Goal: Communication & Community: Share content

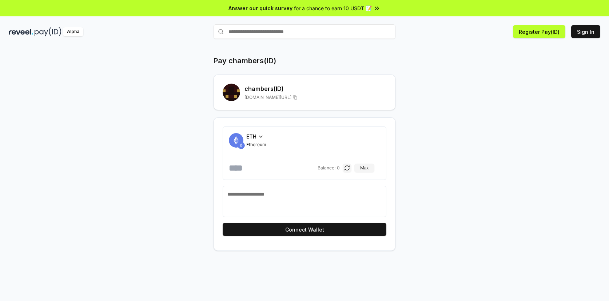
click at [260, 134] on icon at bounding box center [261, 137] width 6 height 6
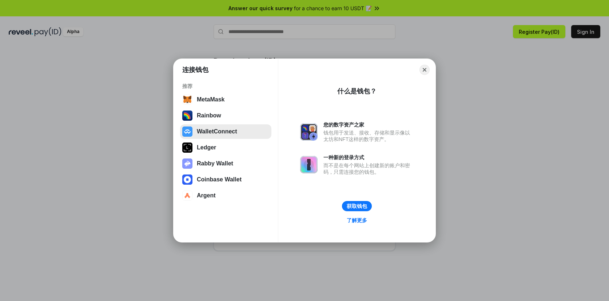
click at [258, 137] on button "WalletConnect" at bounding box center [225, 132] width 91 height 15
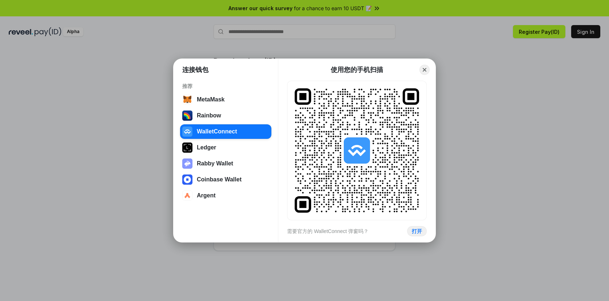
click at [287, 46] on div "连接钱包 推荐 MetaMask Rainbow WalletConnect Ledger Rabby Wallet Coinbase Wallet Arge…" at bounding box center [304, 150] width 755 height 447
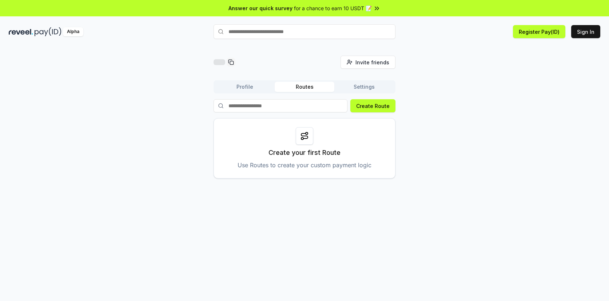
click at [361, 91] on button "Settings" at bounding box center [365, 87] width 60 height 10
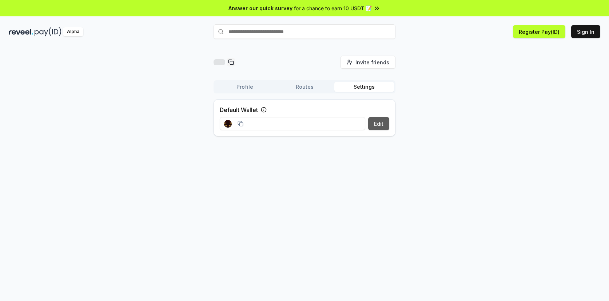
click at [381, 126] on button "Edit" at bounding box center [378, 123] width 21 height 13
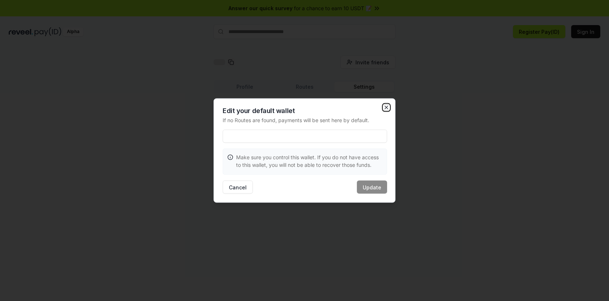
click at [386, 107] on icon "button" at bounding box center [387, 108] width 6 height 6
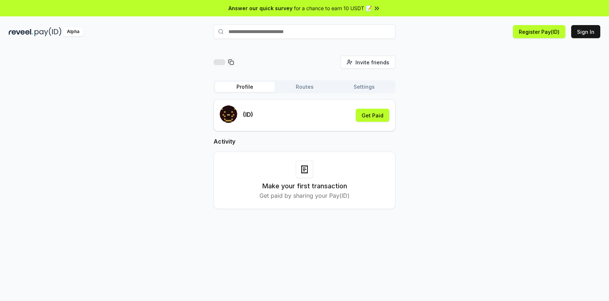
click at [357, 8] on span "for a chance to earn 10 USDT 📝" at bounding box center [333, 8] width 78 height 8
click at [307, 64] on div "Invite friends Invite" at bounding box center [305, 62] width 182 height 13
click at [308, 84] on button "Routes" at bounding box center [305, 87] width 60 height 10
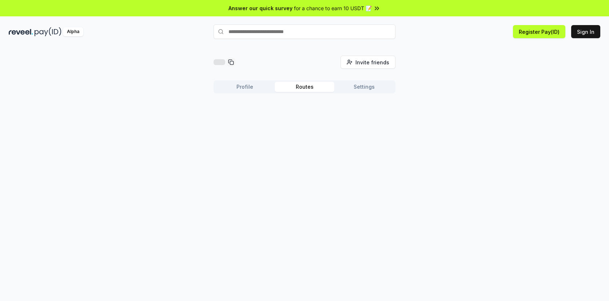
click at [360, 86] on button "Settings" at bounding box center [365, 87] width 60 height 10
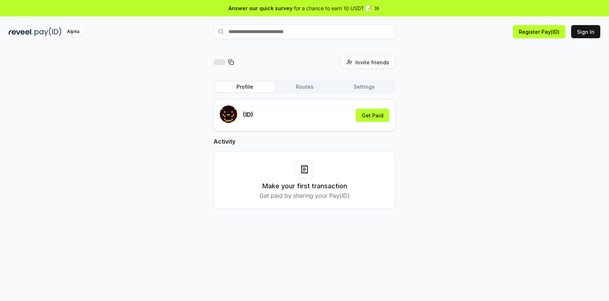
click at [245, 83] on button "Profile" at bounding box center [245, 87] width 60 height 10
click at [373, 65] on span "Invite friends" at bounding box center [373, 63] width 34 height 8
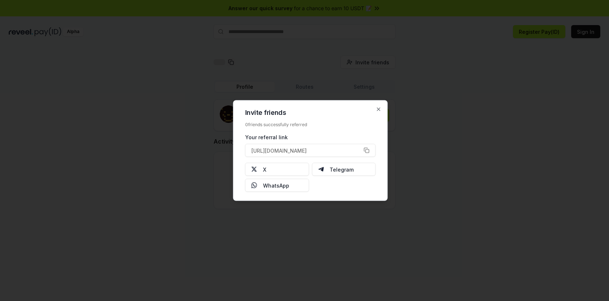
click at [281, 124] on div "0 friends successfully referred" at bounding box center [310, 125] width 131 height 6
click at [286, 133] on span "button" at bounding box center [286, 133] width 0 height 0
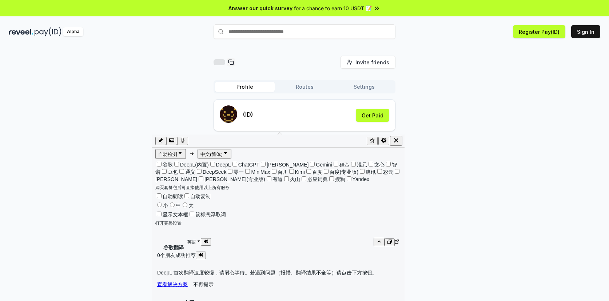
click at [297, 252] on p "0个朋友成功推荐" at bounding box center [278, 256] width 242 height 8
click at [303, 66] on div "Invite friends Invite" at bounding box center [305, 62] width 182 height 13
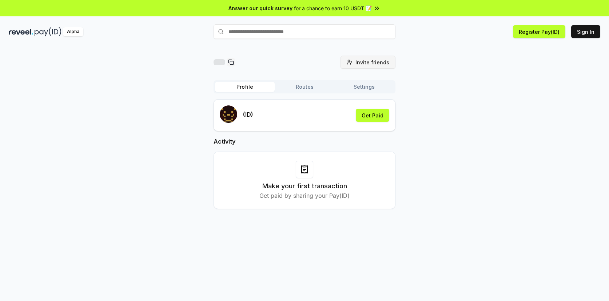
click at [371, 59] on span "Invite friends" at bounding box center [373, 63] width 34 height 8
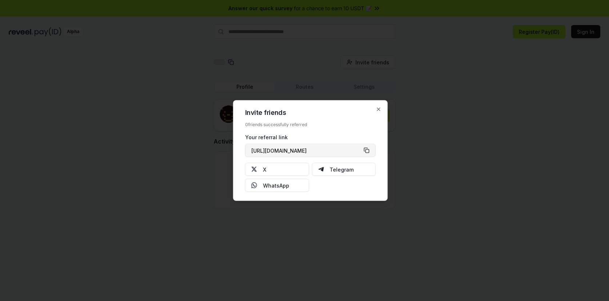
click at [368, 151] on button "https://reveel.id/refer/" at bounding box center [310, 150] width 131 height 13
click at [380, 108] on icon "button" at bounding box center [379, 110] width 6 height 6
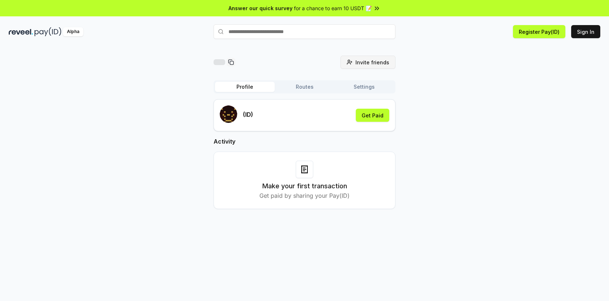
click at [381, 60] on span "Invite friends" at bounding box center [373, 63] width 34 height 8
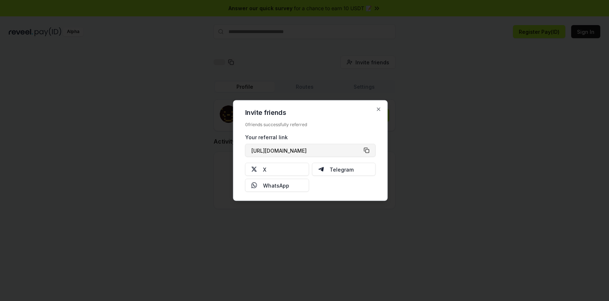
click at [344, 151] on button "https://reveel.id/refer/" at bounding box center [310, 150] width 131 height 13
click at [380, 108] on icon "button" at bounding box center [379, 109] width 3 height 3
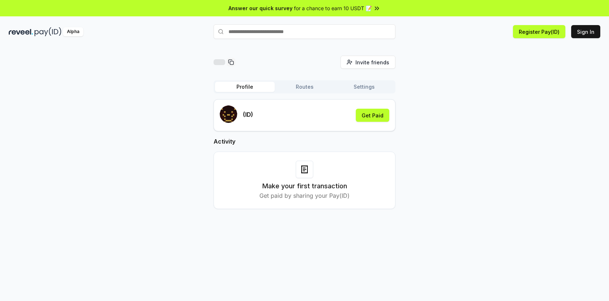
click at [428, 103] on div "Invite friends Invite Profile Routes Settings (ID) Get Paid Activity Make your …" at bounding box center [305, 138] width 592 height 165
